Goal: Entertainment & Leisure: Consume media (video, audio)

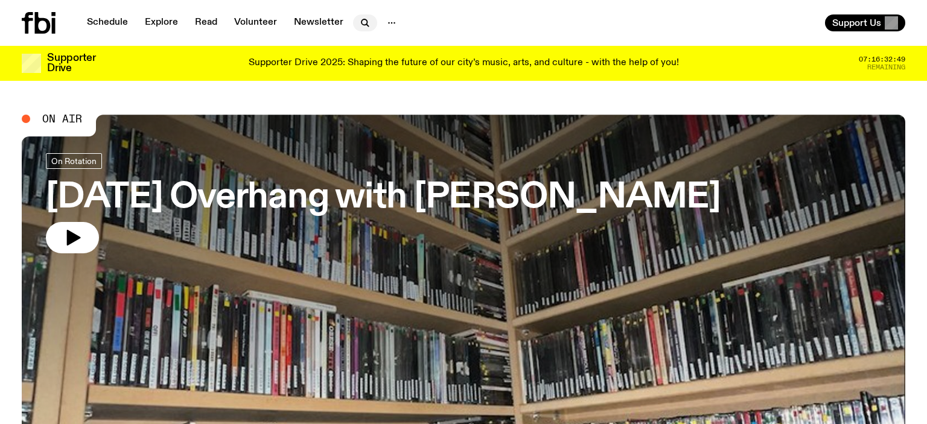
click at [358, 25] on icon "button" at bounding box center [365, 23] width 14 height 14
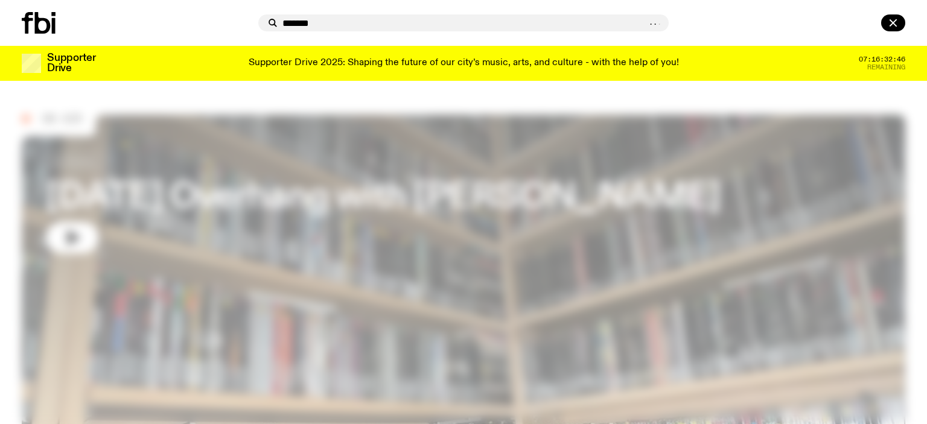
type input "*******"
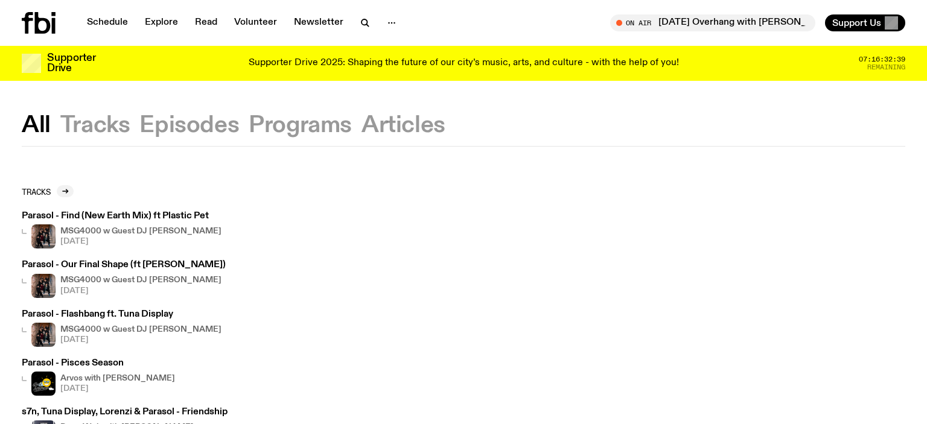
click at [130, 312] on h3 "Parasol - Flashbang ft. Tuna Display" at bounding box center [122, 314] width 200 height 9
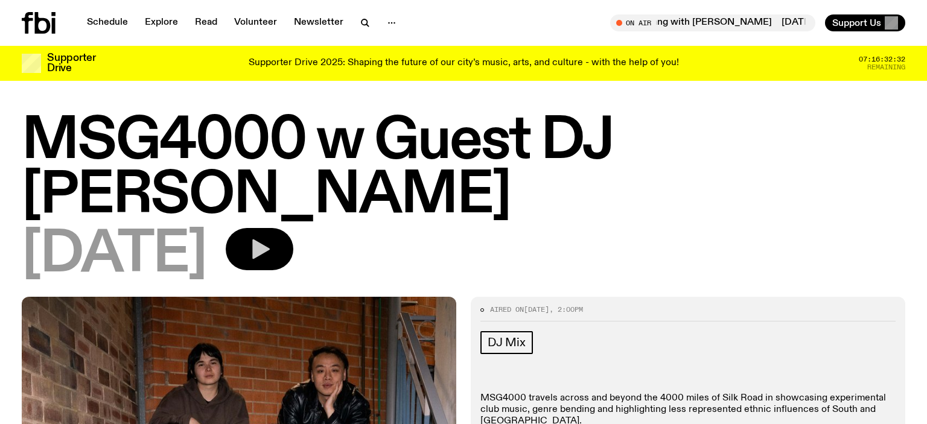
click at [272, 237] on icon "button" at bounding box center [260, 249] width 24 height 24
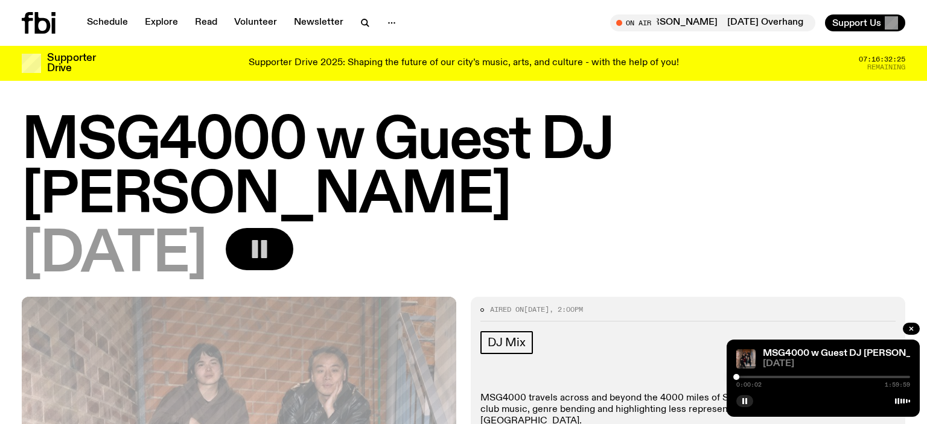
click at [762, 376] on div "0:00:02 1:59:59" at bounding box center [824, 381] width 174 height 14
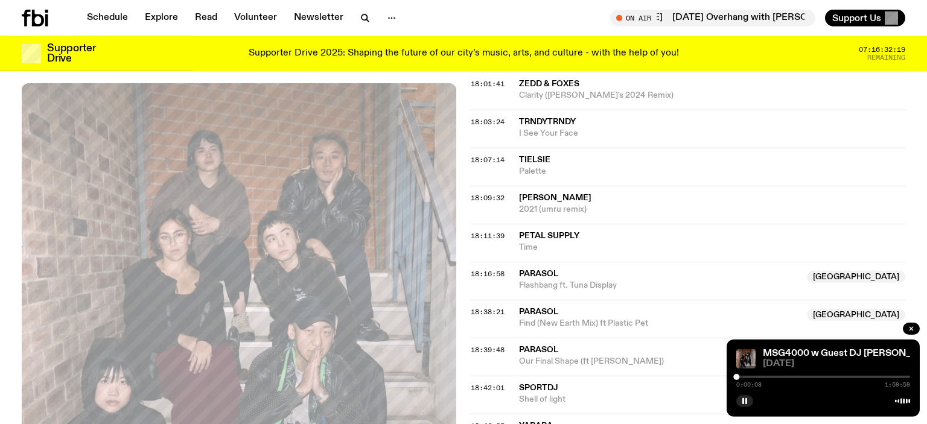
scroll to position [814, 0]
click at [768, 377] on div at bounding box center [824, 377] width 174 height 2
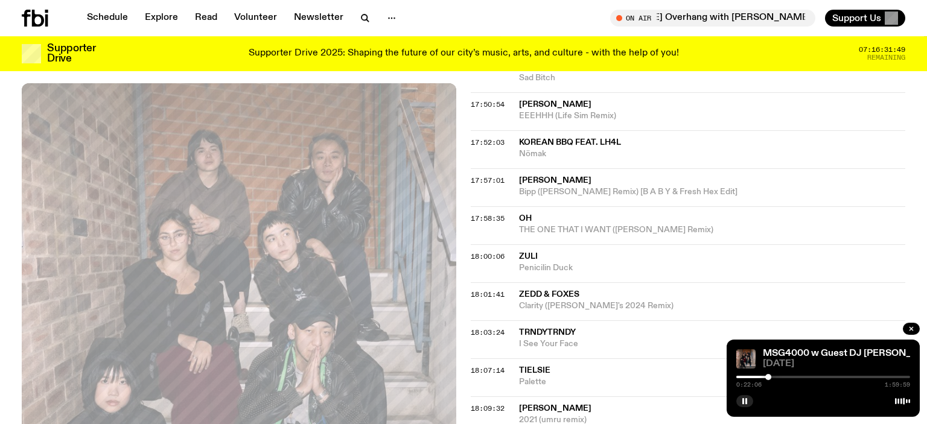
scroll to position [603, 0]
click at [778, 377] on div at bounding box center [824, 377] width 174 height 2
click at [789, 378] on div at bounding box center [824, 377] width 174 height 2
click at [794, 378] on div at bounding box center [824, 377] width 174 height 2
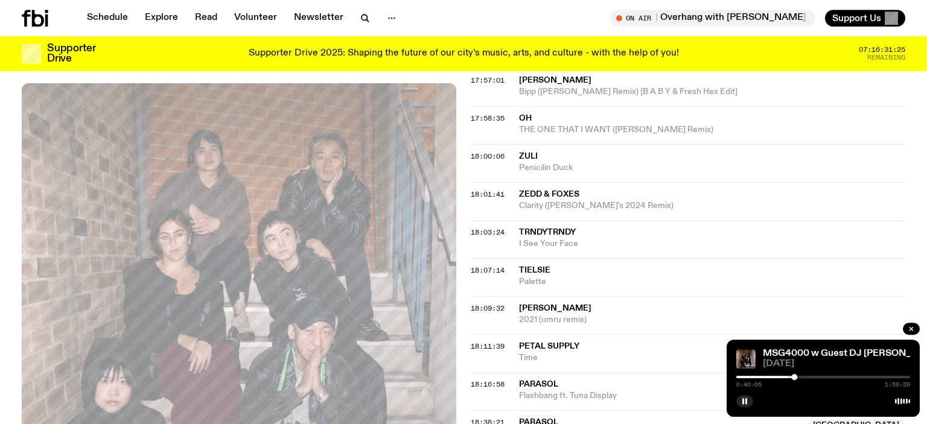
scroll to position [704, 0]
click at [801, 377] on div at bounding box center [824, 377] width 174 height 2
click at [805, 379] on div at bounding box center [824, 377] width 174 height 2
click at [810, 379] on div at bounding box center [824, 377] width 174 height 2
click at [819, 378] on div at bounding box center [824, 377] width 174 height 2
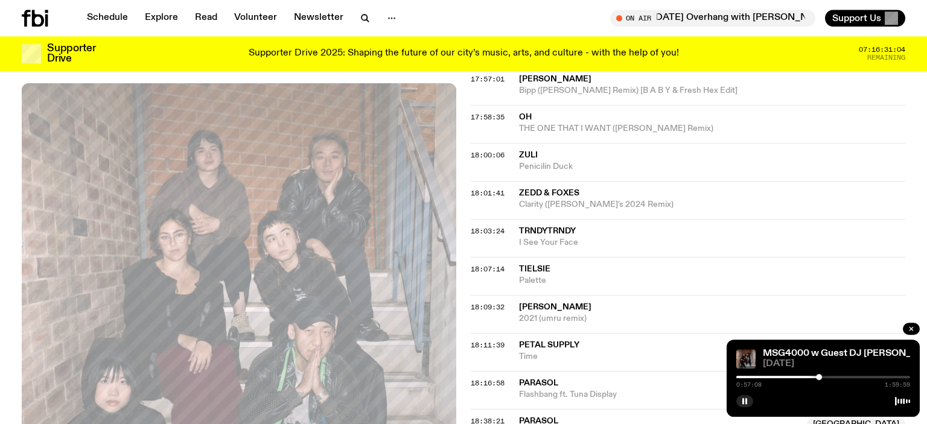
click at [823, 378] on div at bounding box center [824, 377] width 174 height 2
click at [828, 378] on div at bounding box center [824, 377] width 174 height 2
click at [832, 378] on div at bounding box center [824, 377] width 174 height 2
click at [837, 377] on div at bounding box center [824, 377] width 174 height 2
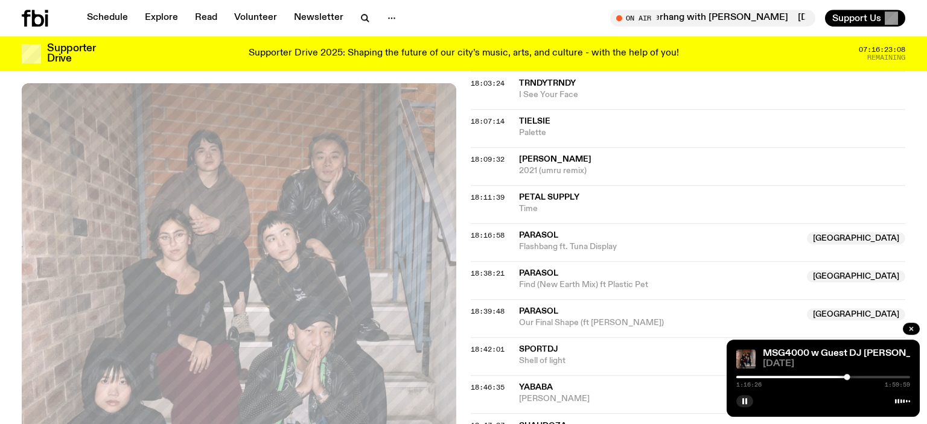
scroll to position [825, 0]
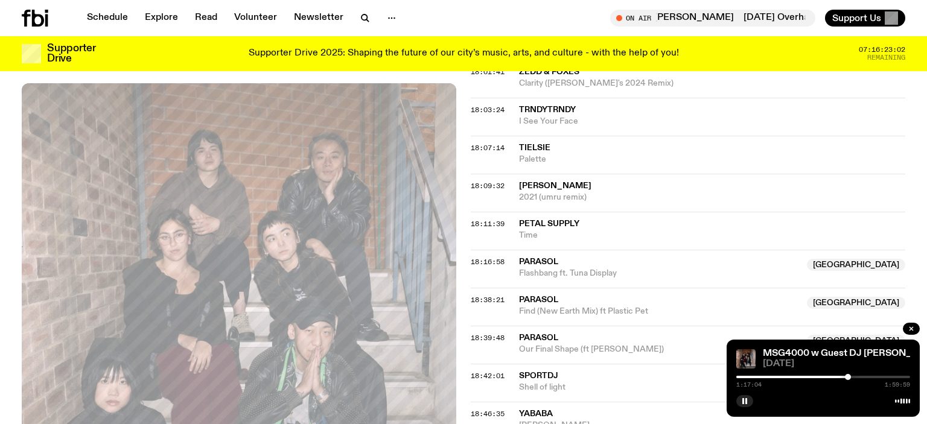
click at [848, 378] on div at bounding box center [848, 377] width 6 height 6
click at [849, 379] on div at bounding box center [849, 377] width 6 height 6
click at [853, 378] on div at bounding box center [853, 377] width 6 height 6
click at [855, 378] on div at bounding box center [853, 377] width 6 height 6
click at [855, 378] on div at bounding box center [855, 377] width 6 height 6
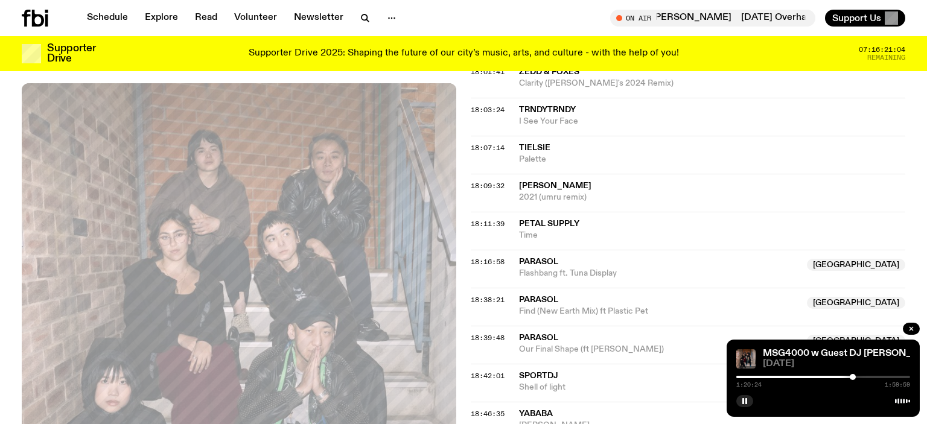
click at [853, 377] on div at bounding box center [853, 377] width 6 height 6
click at [862, 379] on div at bounding box center [861, 377] width 6 height 6
click at [865, 378] on div at bounding box center [824, 377] width 174 height 2
click at [878, 379] on div at bounding box center [824, 377] width 174 height 2
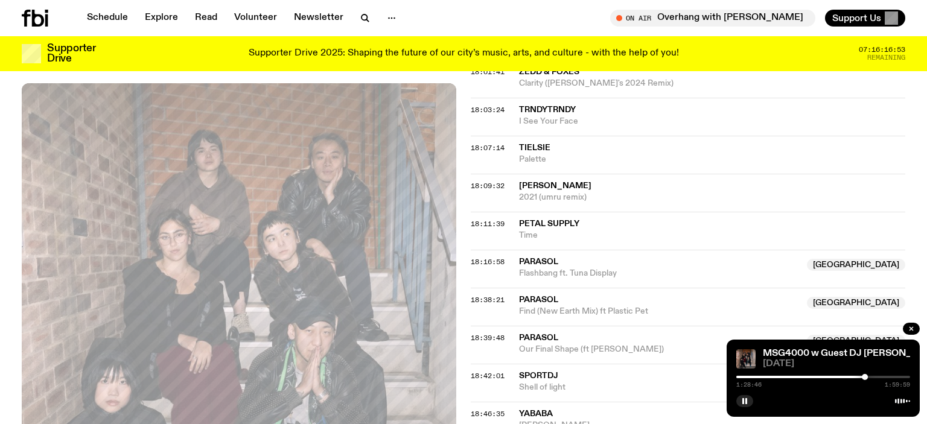
click at [881, 379] on div "1:28:46 1:59:59" at bounding box center [824, 381] width 174 height 14
click at [885, 377] on div at bounding box center [824, 377] width 174 height 2
click at [744, 401] on rect "button" at bounding box center [744, 401] width 2 height 6
